Goal: Task Accomplishment & Management: Understand process/instructions

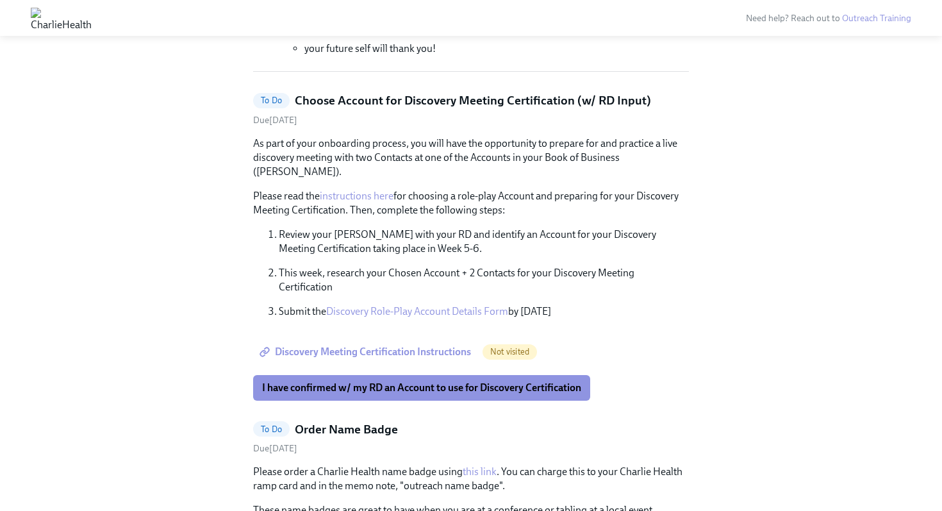
scroll to position [452, 0]
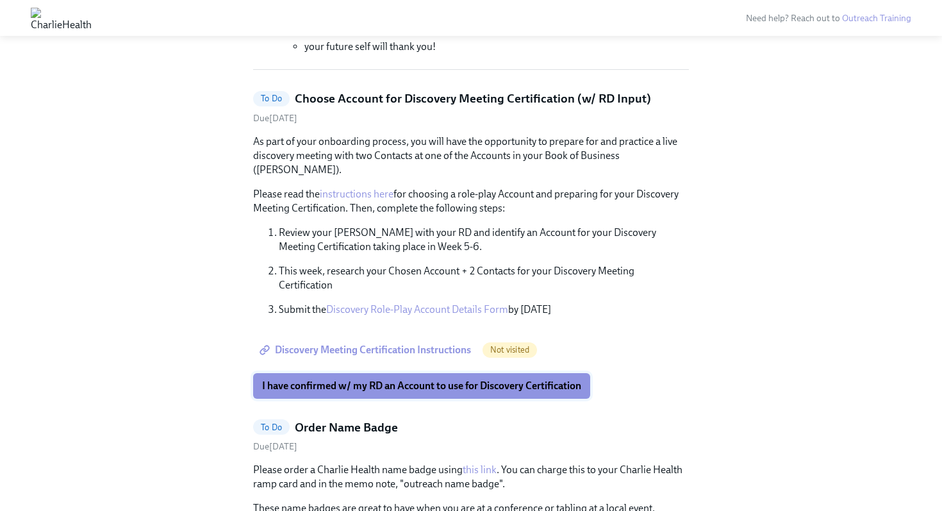
click at [361, 379] on span "I have confirmed w/ my RD an Account to use for Discovery Certification" at bounding box center [421, 385] width 319 height 13
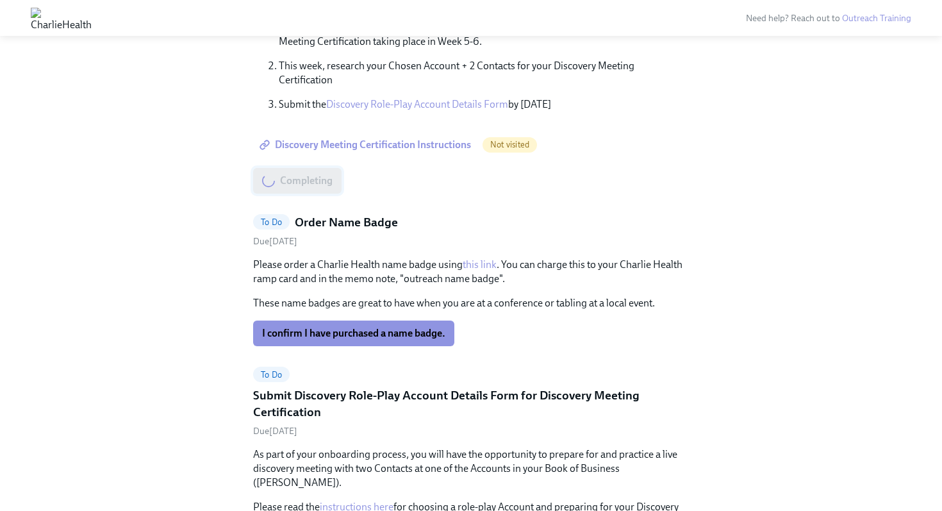
scroll to position [659, 0]
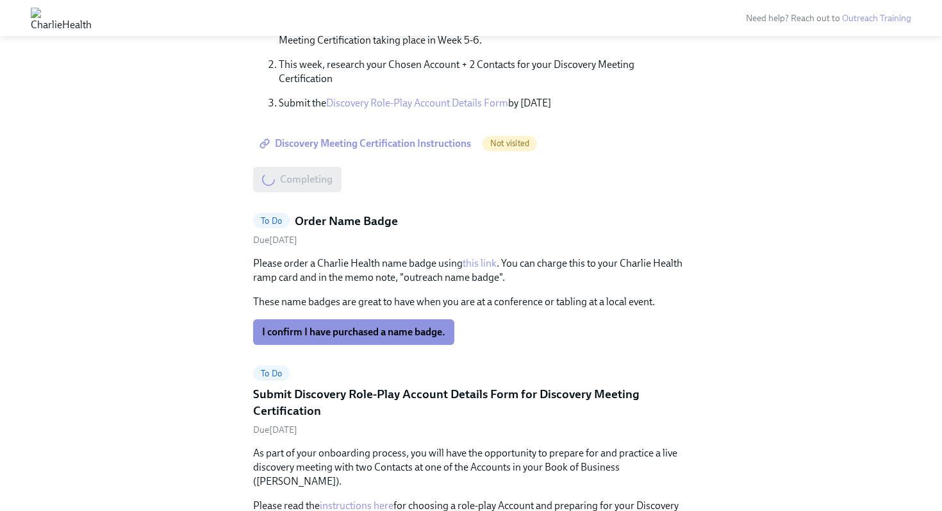
click at [476, 257] on link "this link" at bounding box center [479, 263] width 34 height 12
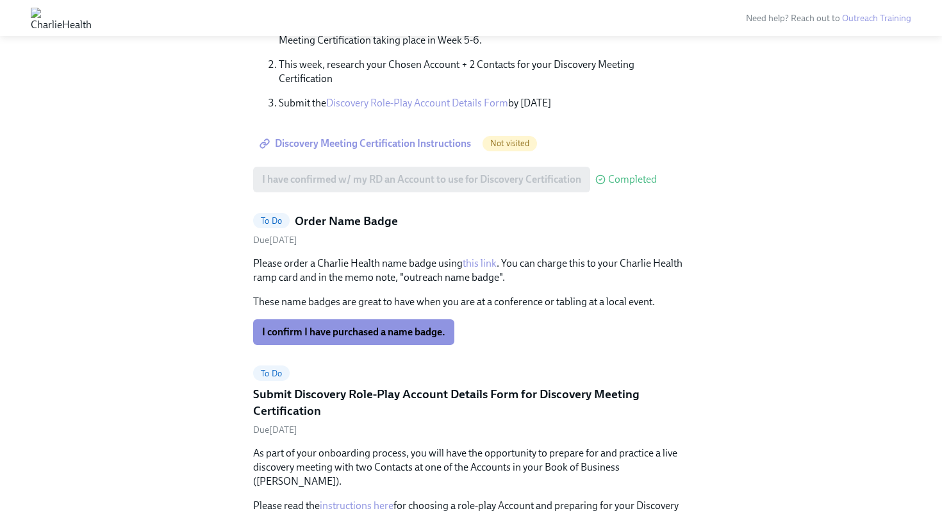
click at [292, 300] on div "Please order a Charlie Health name badge using this link . You can charge this …" at bounding box center [471, 300] width 436 height 88
click at [289, 325] on span "I confirm I have purchased a name badge." at bounding box center [353, 331] width 183 height 13
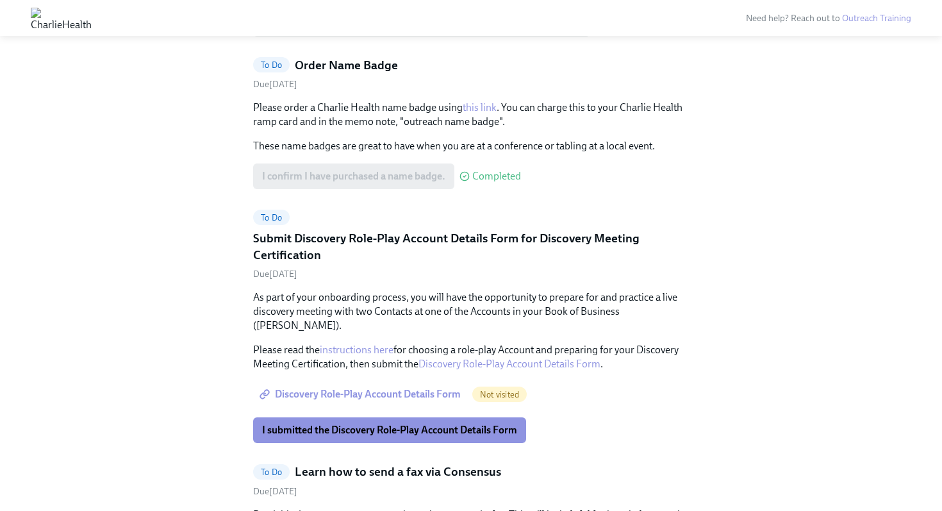
scroll to position [816, 0]
